Goal: Task Accomplishment & Management: Use online tool/utility

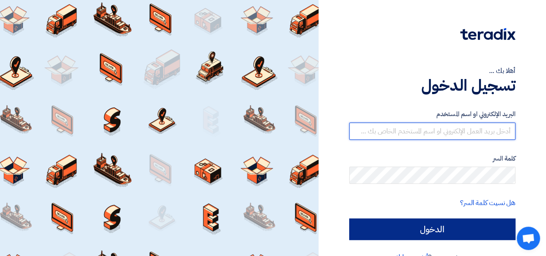
type input "[PERSON_NAME][EMAIL_ADDRESS][DOMAIN_NAME]"
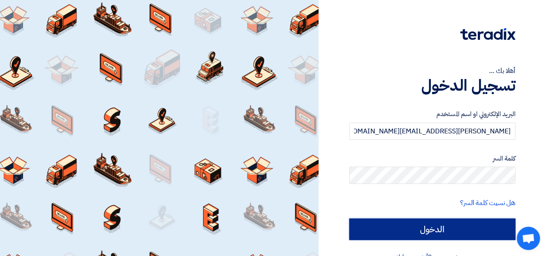
click at [408, 232] on input "الدخول" at bounding box center [432, 230] width 166 height 22
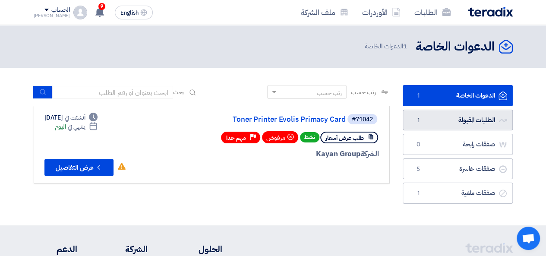
click at [465, 126] on link "الطلبات المقبولة الطلبات المقبولة 1" at bounding box center [458, 120] width 110 height 21
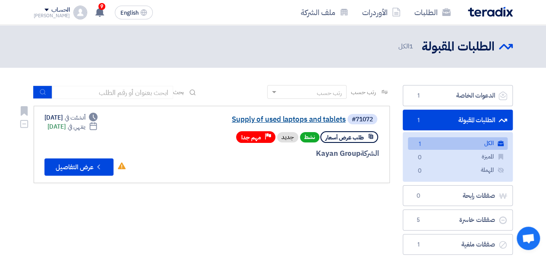
click at [254, 120] on link "Supply of used laptops and tablets" at bounding box center [259, 120] width 173 height 8
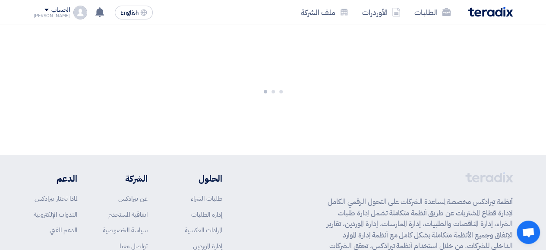
click at [254, 120] on div at bounding box center [273, 90] width 546 height 130
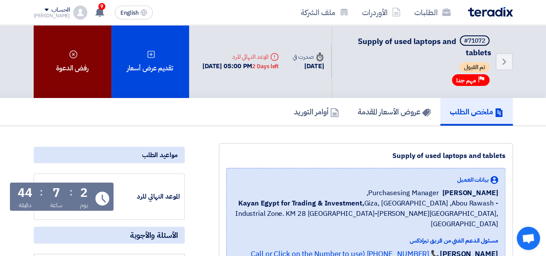
click at [63, 70] on div "رفض الدعوة" at bounding box center [73, 61] width 78 height 73
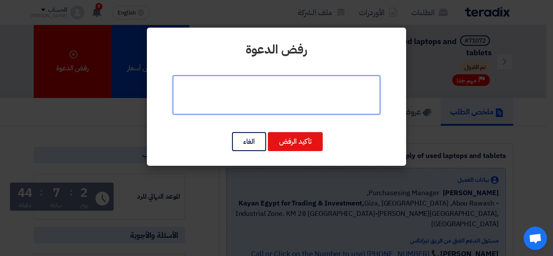
click at [295, 101] on textarea at bounding box center [276, 95] width 207 height 39
type textarea "N\A"
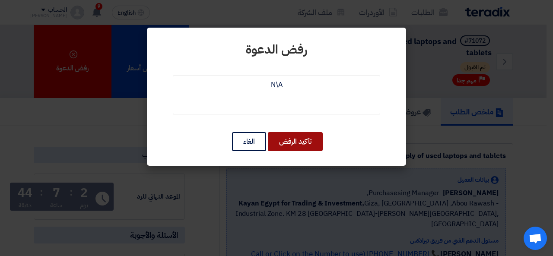
click at [305, 137] on button "تأكيد الرفض" at bounding box center [295, 141] width 55 height 19
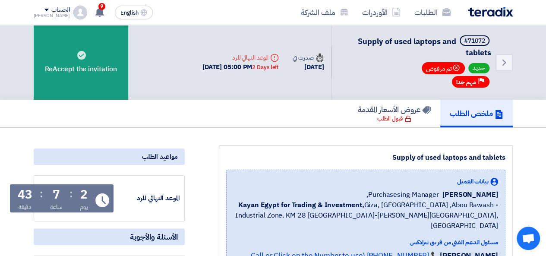
click at [501, 13] on img at bounding box center [490, 12] width 45 height 10
